Goal: Communication & Community: Answer question/provide support

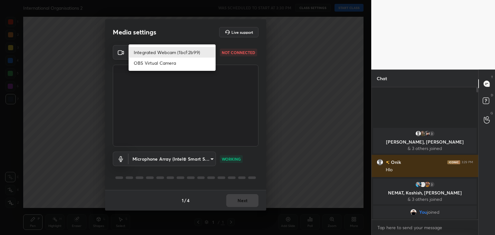
click at [211, 53] on body "1 2 3 4 5 6 7 C X Z C X Z E E Erase all H H International Organisations 2 WAS S…" at bounding box center [247, 117] width 495 height 235
click at [205, 52] on li "Integrated Webcam (1bcf:2b99)" at bounding box center [172, 52] width 87 height 11
type input "eb5d1ad5dd1c6d1b237fdf895fd99b6736f19e9d41aaeb315e8c7dd9e8904685"
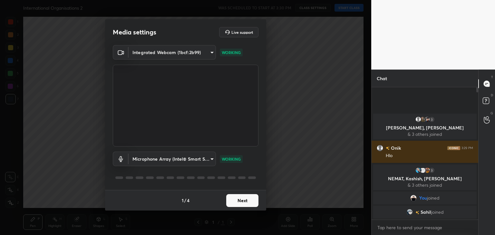
click at [247, 204] on button "Next" at bounding box center [242, 200] width 32 height 13
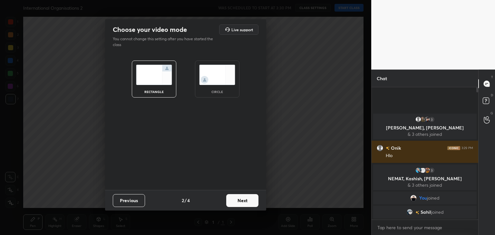
click at [223, 82] on img at bounding box center [217, 75] width 36 height 20
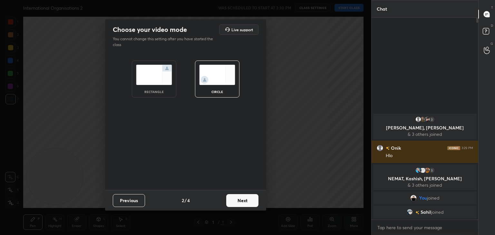
click at [246, 201] on button "Next" at bounding box center [242, 200] width 32 height 13
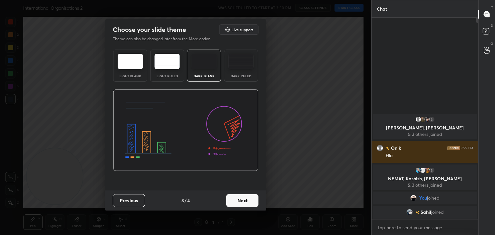
click at [247, 204] on button "Next" at bounding box center [242, 200] width 32 height 13
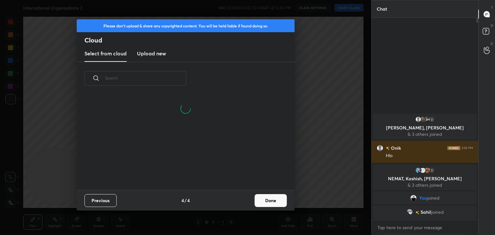
scroll to position [95, 207]
click at [156, 52] on h3 "Upload new" at bounding box center [151, 54] width 29 height 8
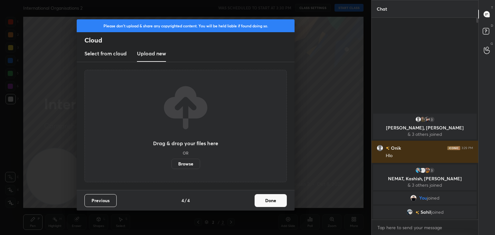
click at [190, 163] on label "Browse" at bounding box center [186, 164] width 29 height 10
click at [172, 163] on input "Browse" at bounding box center [172, 164] width 0 height 10
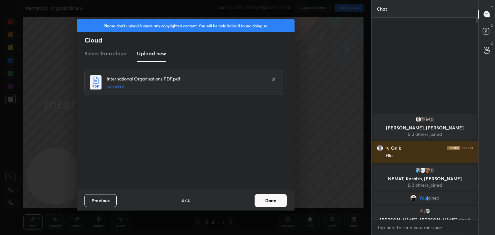
click at [273, 198] on button "Done" at bounding box center [271, 200] width 32 height 13
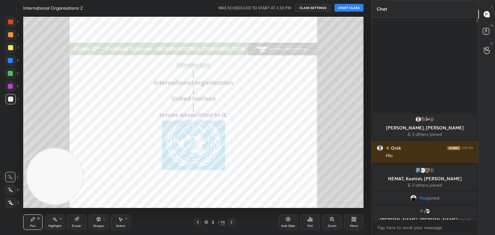
click at [346, 6] on button "START CLASS" at bounding box center [349, 8] width 29 height 8
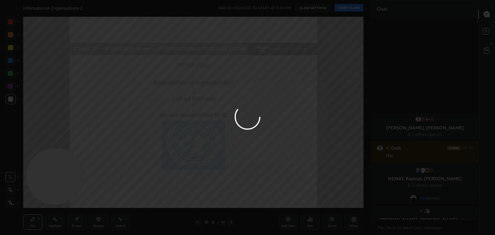
type textarea "x"
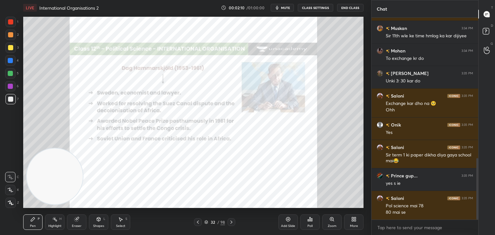
scroll to position [468, 0]
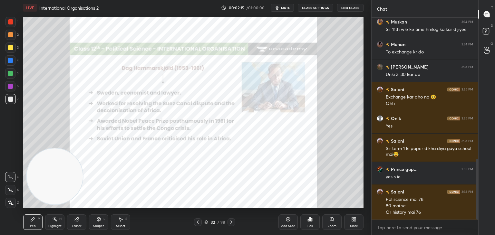
click at [13, 21] on div at bounding box center [10, 21] width 5 height 5
click at [13, 203] on icon at bounding box center [11, 203] width 6 height 5
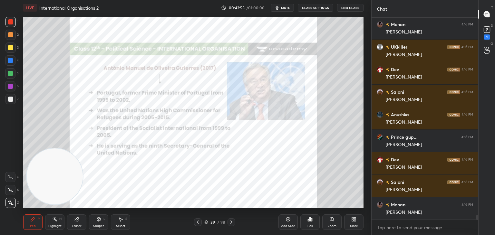
scroll to position [8010, 0]
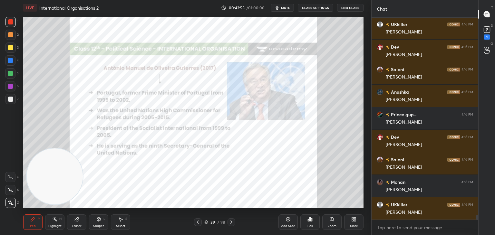
click at [314, 205] on div "Poll" at bounding box center [310, 222] width 19 height 36
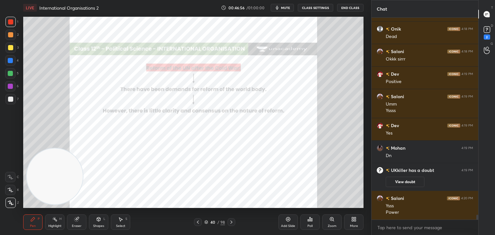
scroll to position [8234, 0]
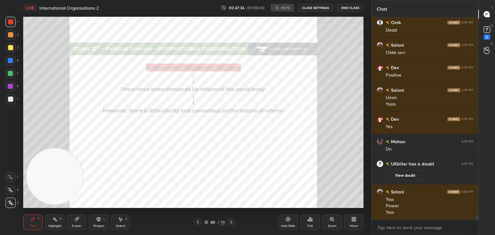
click at [315, 7] on button "CLASS SETTINGS" at bounding box center [315, 8] width 35 height 8
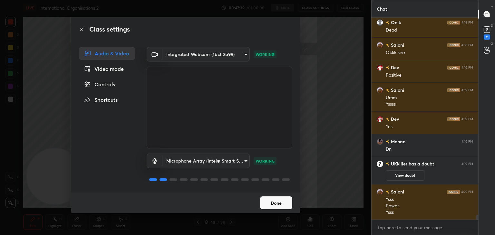
click at [274, 203] on button "Done" at bounding box center [276, 203] width 32 height 13
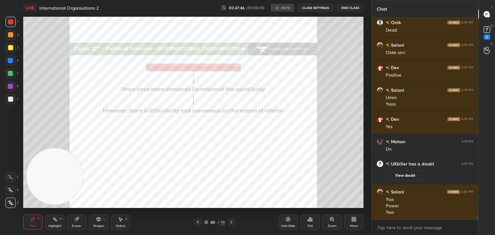
click at [388, 227] on body "1 2 3 4 5 6 7 C X Z C X Z E E Erase all H H LIVE International Organisations 2 …" at bounding box center [247, 117] width 495 height 235
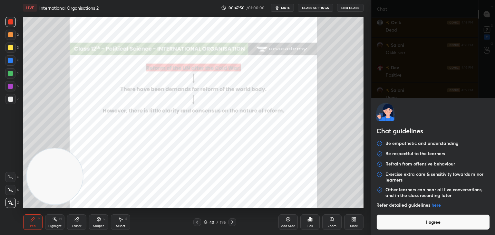
click at [388, 227] on button "I agree" at bounding box center [434, 222] width 114 height 15
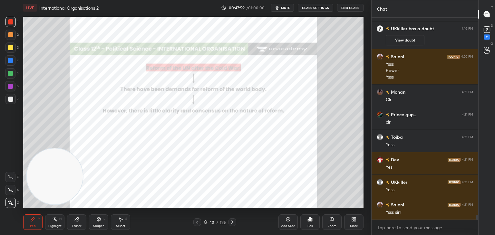
scroll to position [8392, 0]
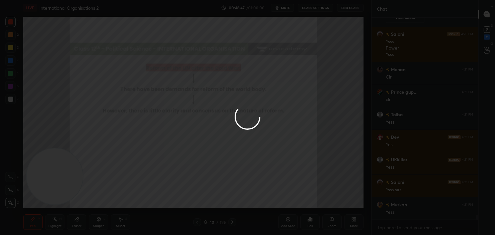
click at [260, 122] on icon at bounding box center [247, 117] width 36 height 36
click at [264, 122] on icon at bounding box center [247, 117] width 36 height 36
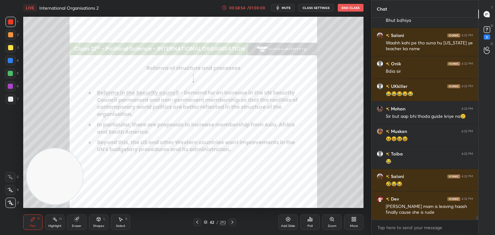
scroll to position [11169, 0]
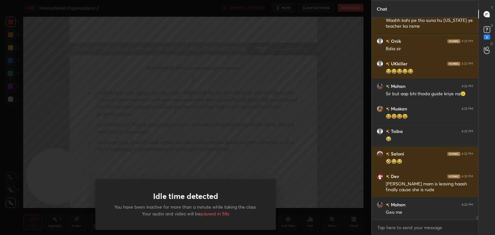
click at [120, 134] on div "Idle time detected You have been inactive for more than a minute while taking t…" at bounding box center [186, 117] width 372 height 235
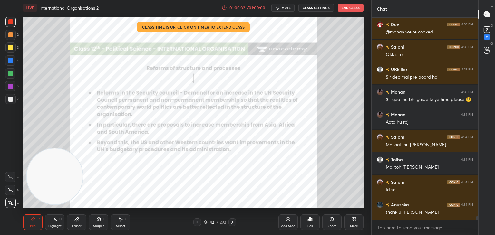
scroll to position [11756, 0]
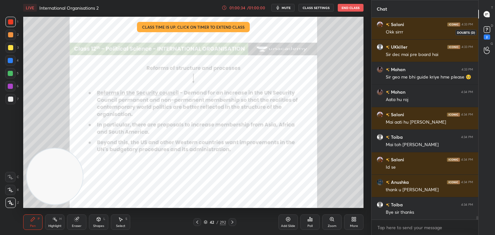
click at [490, 32] on rect at bounding box center [487, 30] width 6 height 6
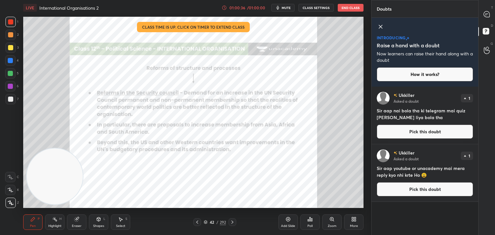
click at [422, 129] on button "Pick this doubt" at bounding box center [425, 132] width 96 height 14
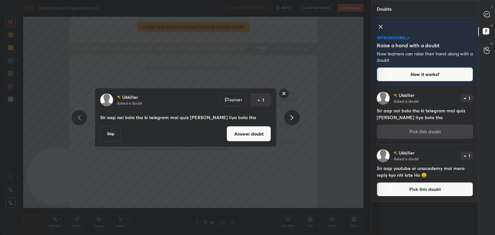
click at [263, 133] on button "Answer doubt" at bounding box center [249, 133] width 45 height 15
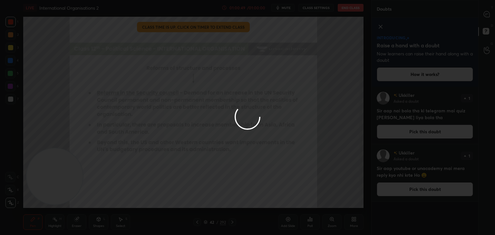
click at [361, 126] on div at bounding box center [247, 117] width 495 height 235
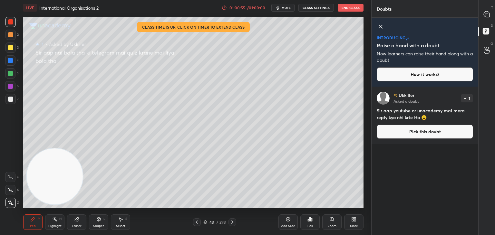
click at [425, 134] on button "Pick this doubt" at bounding box center [425, 132] width 96 height 14
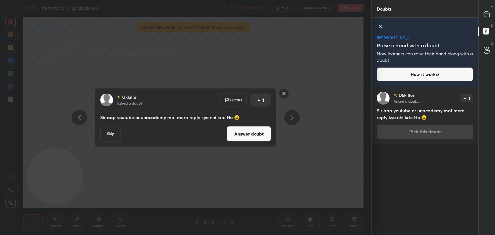
click at [248, 134] on button "Answer doubt" at bounding box center [249, 133] width 45 height 15
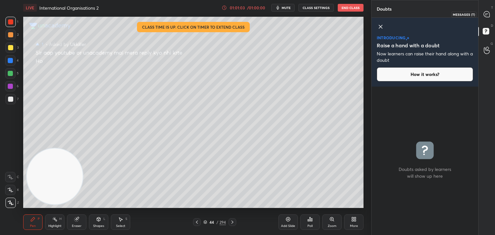
click at [489, 13] on icon at bounding box center [487, 14] width 6 height 6
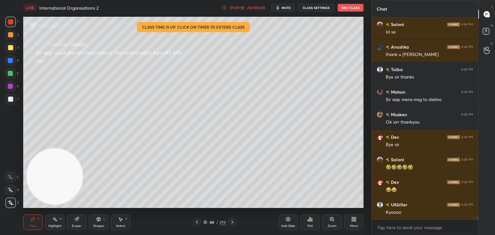
scroll to position [12045, 0]
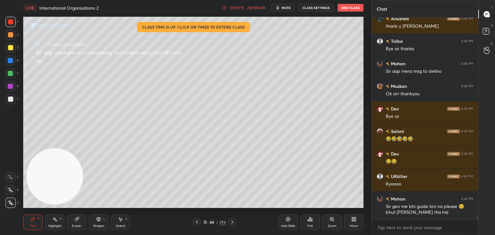
click at [350, 10] on button "End Class" at bounding box center [351, 8] width 26 height 8
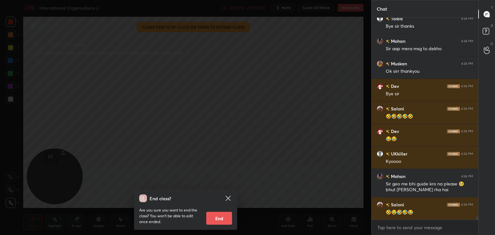
scroll to position [12090, 0]
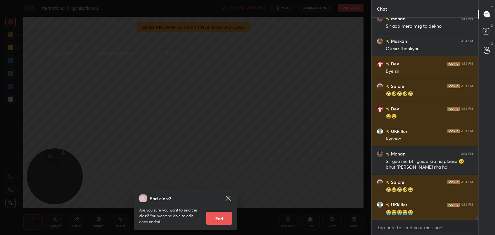
click at [224, 221] on button "End" at bounding box center [219, 218] width 26 height 13
type textarea "x"
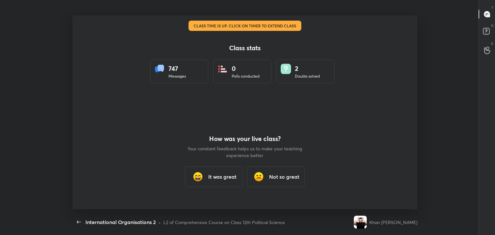
scroll to position [0, 0]
click at [409, 16] on div "Class stats 747 Messages 0 Polls conducted 2 Doubts solved How was your live cl…" at bounding box center [245, 112] width 345 height 194
click at [224, 178] on h3 "It was great" at bounding box center [222, 177] width 28 height 8
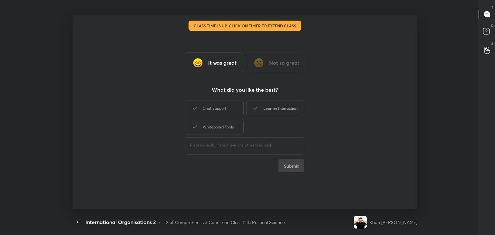
click at [276, 111] on div "Learner Interaction" at bounding box center [275, 108] width 58 height 16
click at [218, 128] on div "Whiteboard Tools" at bounding box center [215, 127] width 58 height 16
click at [293, 169] on button "Submit" at bounding box center [292, 166] width 26 height 13
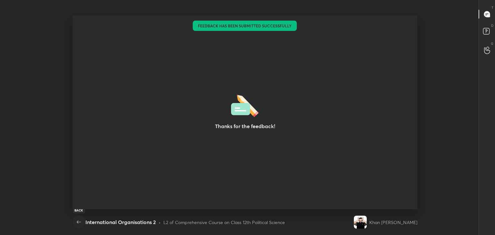
click at [78, 221] on icon "button" at bounding box center [79, 223] width 8 height 8
